Goal: Find specific page/section

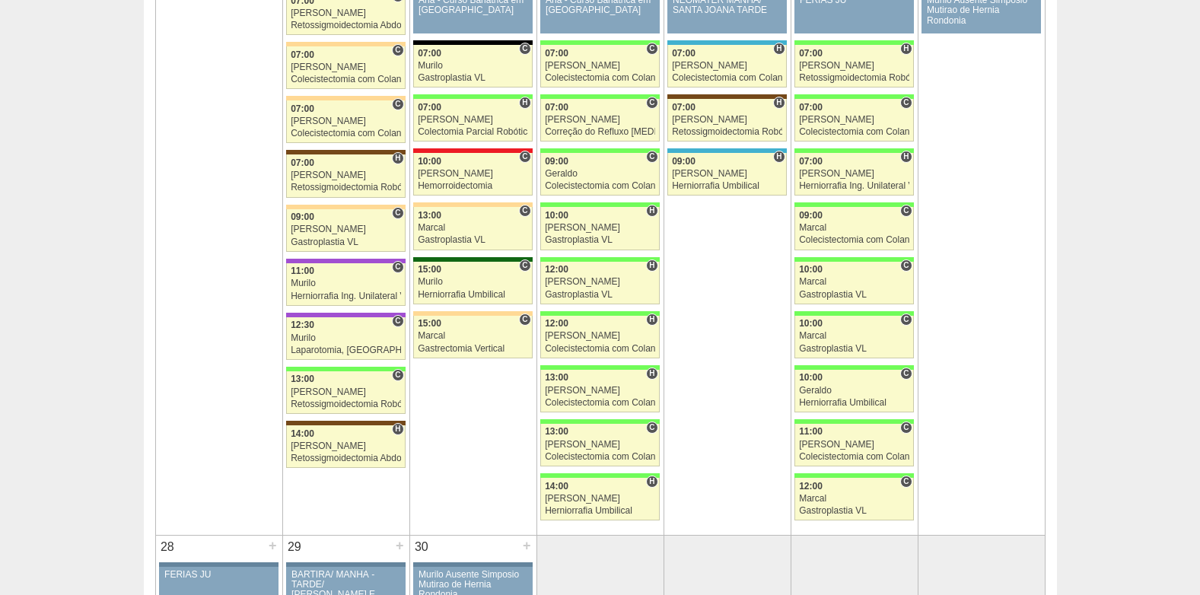
scroll to position [2436, 0]
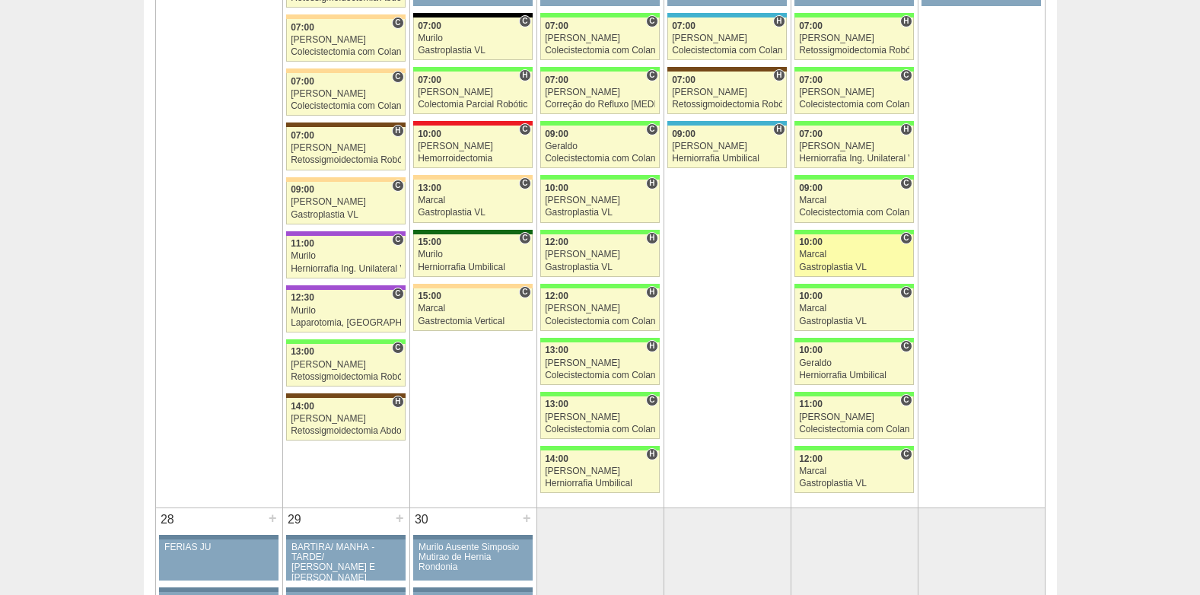
click at [809, 273] on link "88652 Marcal C 10:00 Marcal Gastroplastia VL Hospital Brasil RR Médicos - São B…" at bounding box center [854, 255] width 119 height 43
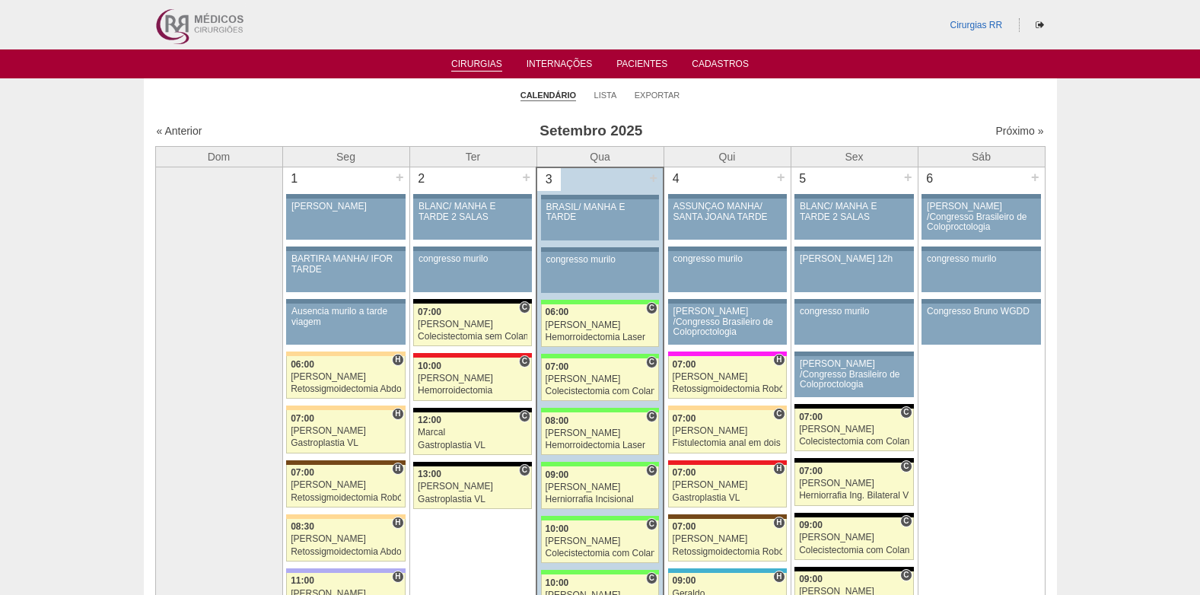
scroll to position [2436, 0]
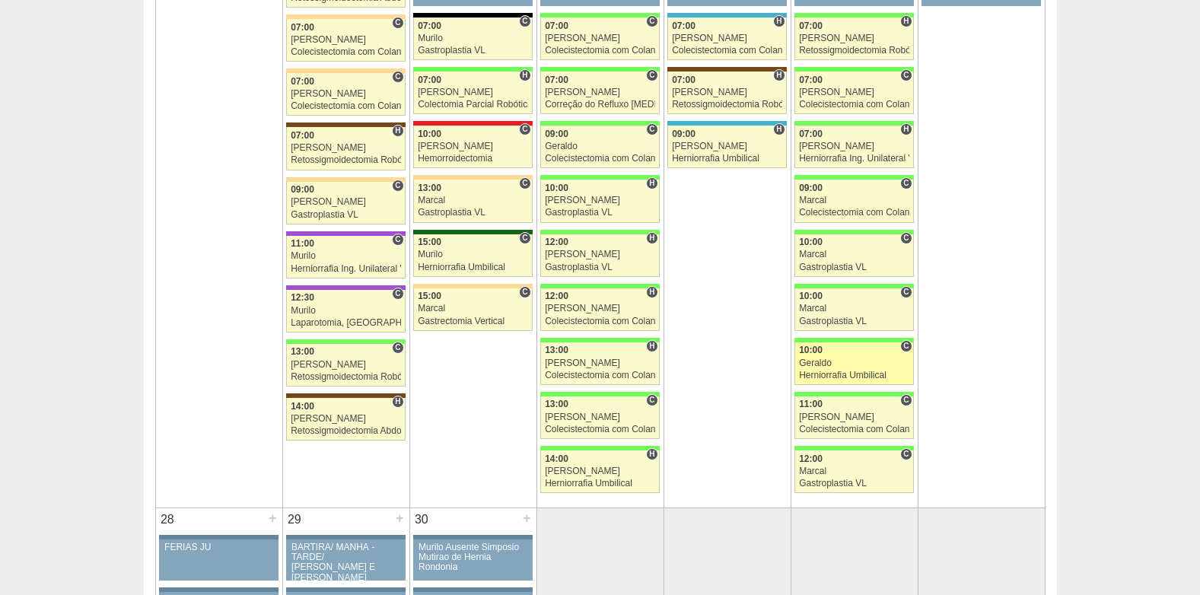
click at [838, 365] on div "Geraldo" at bounding box center [854, 363] width 110 height 10
